Goal: Information Seeking & Learning: Learn about a topic

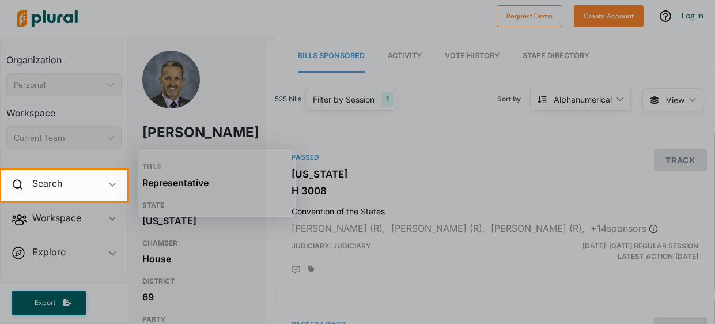
click at [281, 121] on div at bounding box center [357, 85] width 715 height 170
